Goal: Task Accomplishment & Management: Manage account settings

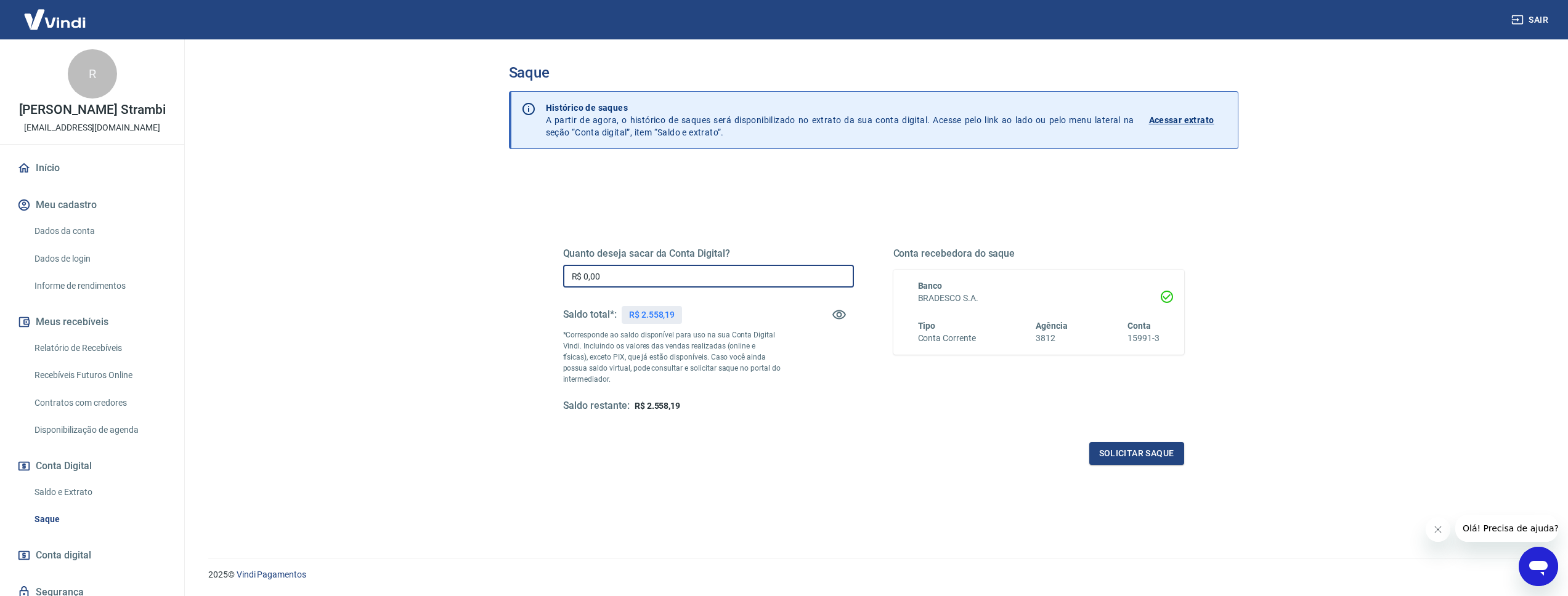
click at [623, 266] on input "R$ 0,00" at bounding box center [708, 276] width 291 height 23
click at [625, 271] on input "R$ 0,00" at bounding box center [708, 276] width 291 height 23
type input "R$ 2.558,19"
click at [1129, 453] on button "Solicitar saque" at bounding box center [1137, 453] width 95 height 23
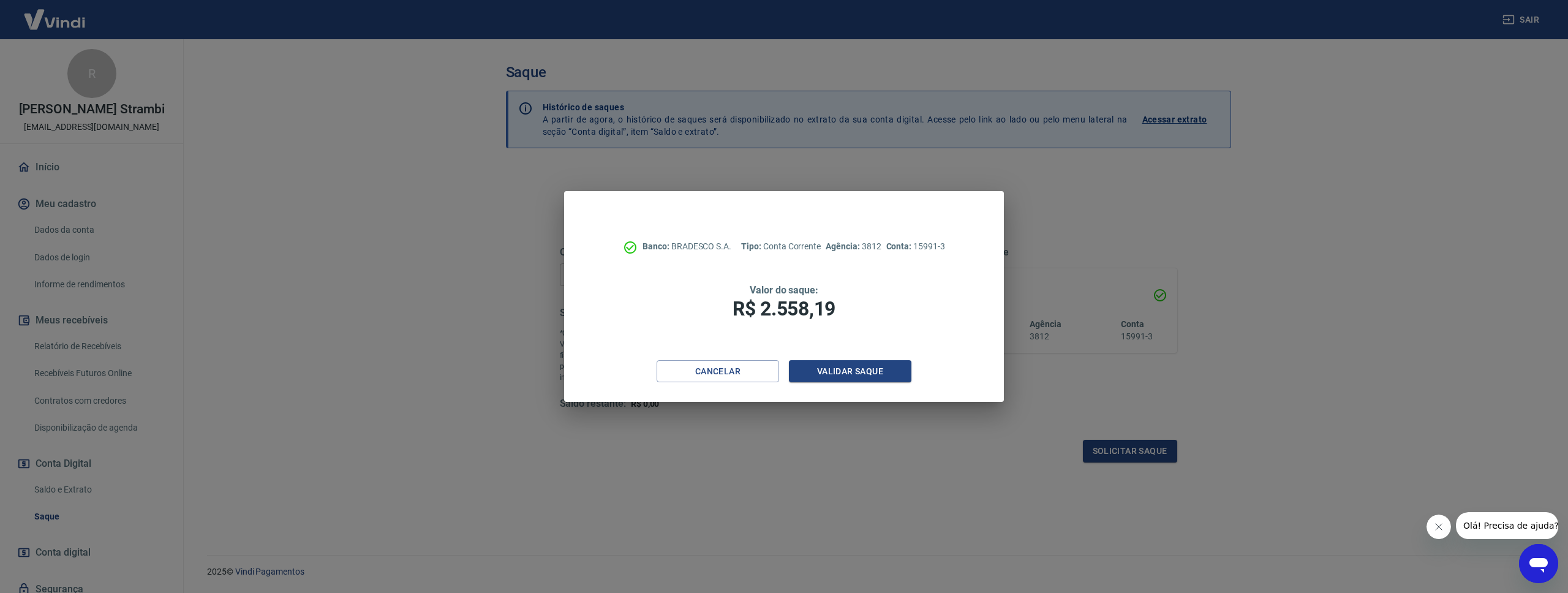
click at [836, 354] on div "Banco: BRADESCO S.A. Tipo: Conta Corrente Agência: 3812 Conta: 15991-3 Valor do…" at bounding box center [784, 276] width 439 height 169
click at [842, 368] on button "Validar saque" at bounding box center [850, 371] width 123 height 23
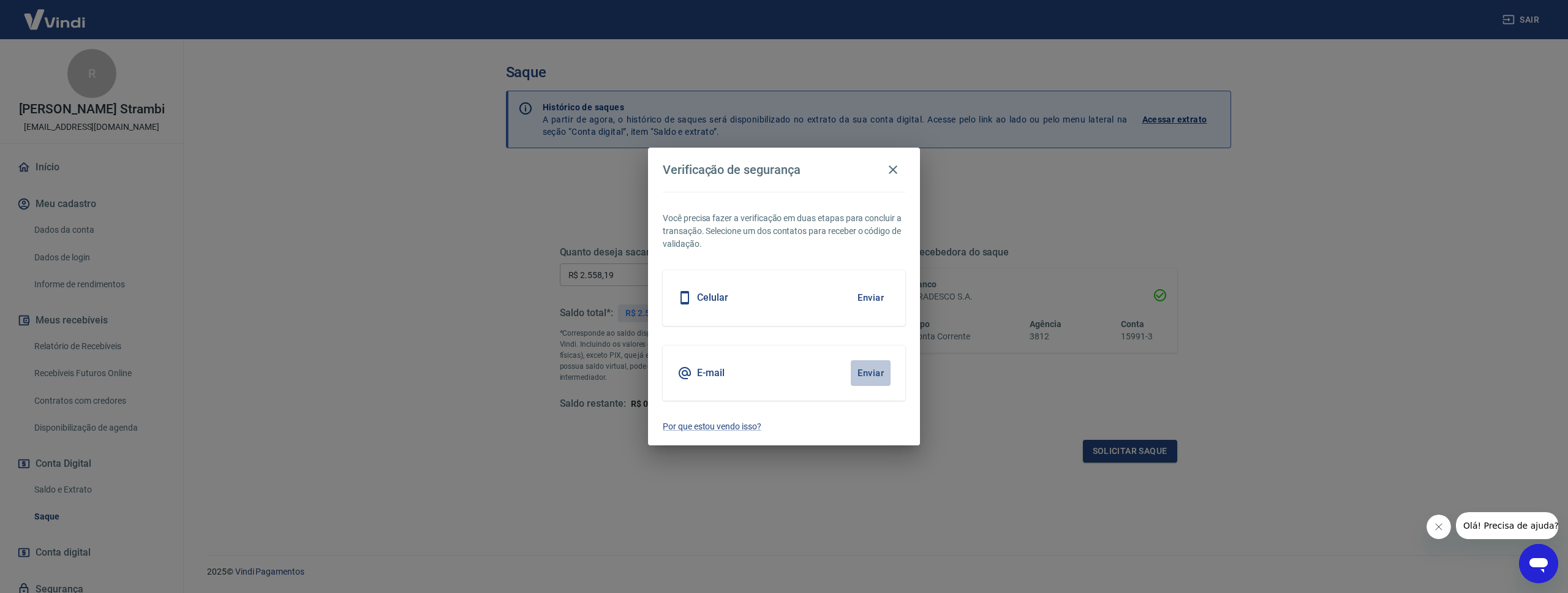
click at [879, 374] on button "Enviar" at bounding box center [871, 373] width 40 height 26
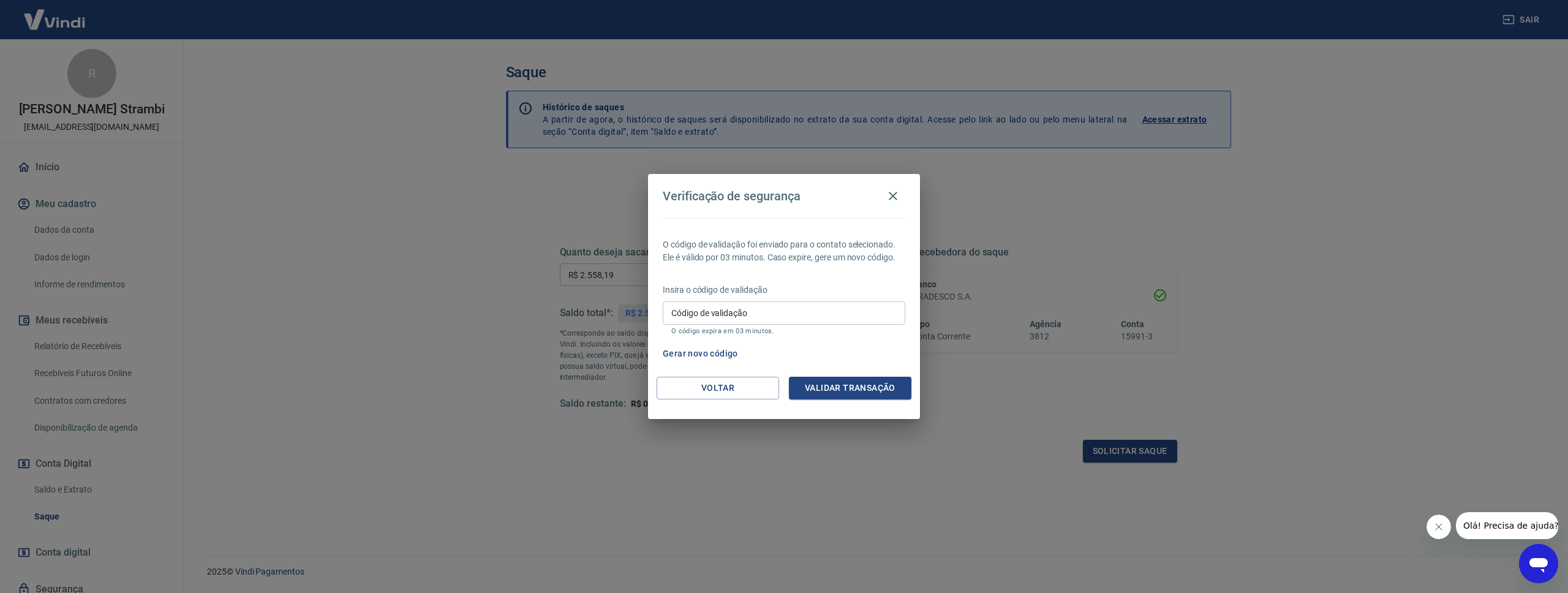
click at [814, 309] on input "Código de validação" at bounding box center [784, 312] width 242 height 23
type input "685599"
click at [811, 385] on button "Validar transação" at bounding box center [850, 388] width 123 height 23
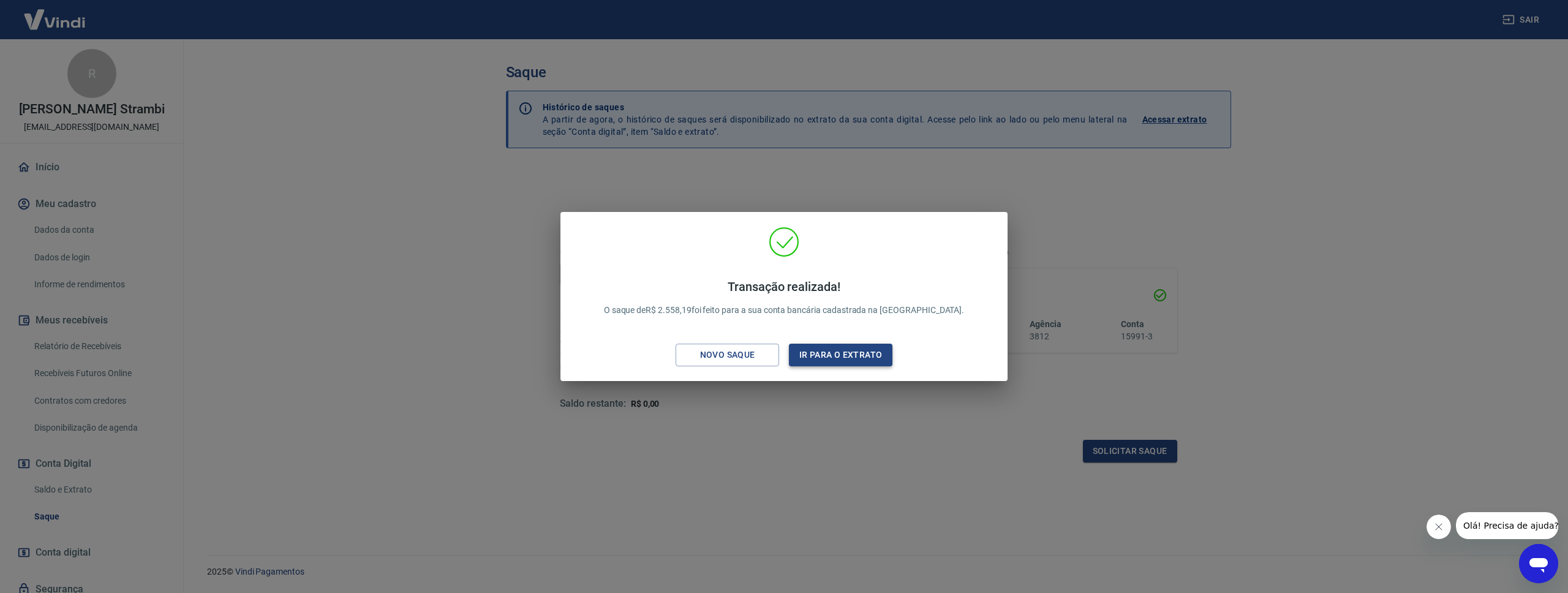
click at [832, 359] on button "Ir para o extrato" at bounding box center [840, 355] width 103 height 23
